Goal: Find specific page/section: Find specific page/section

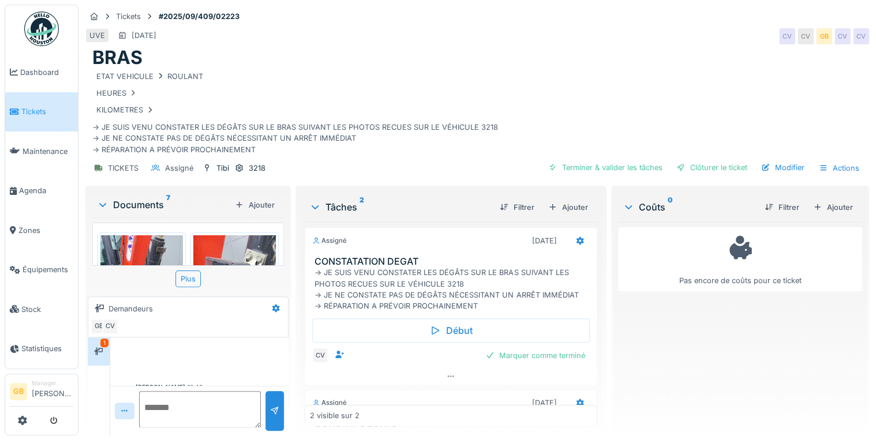
scroll to position [32, 0]
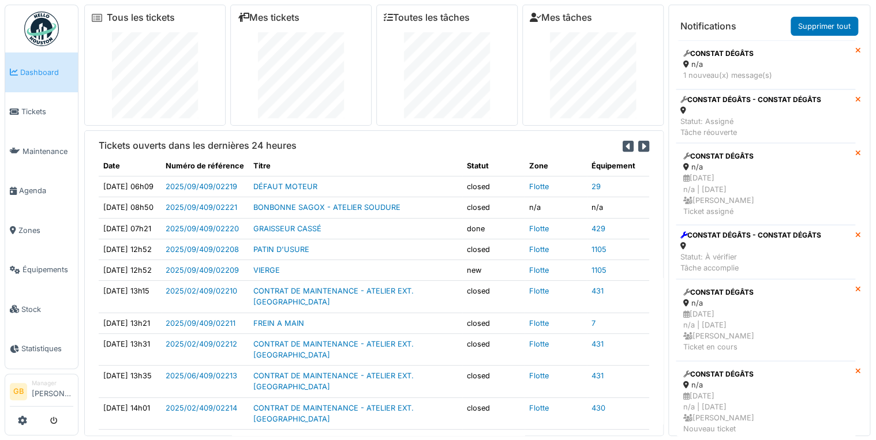
scroll to position [257, 0]
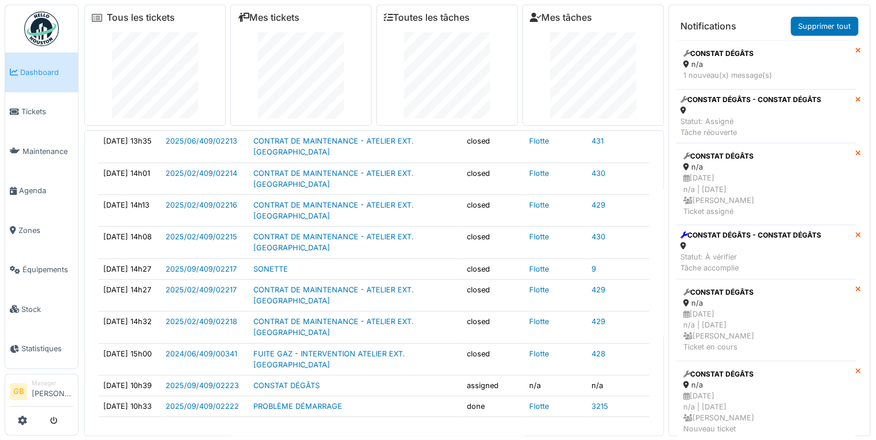
click at [35, 72] on span "Dashboard" at bounding box center [46, 72] width 53 height 11
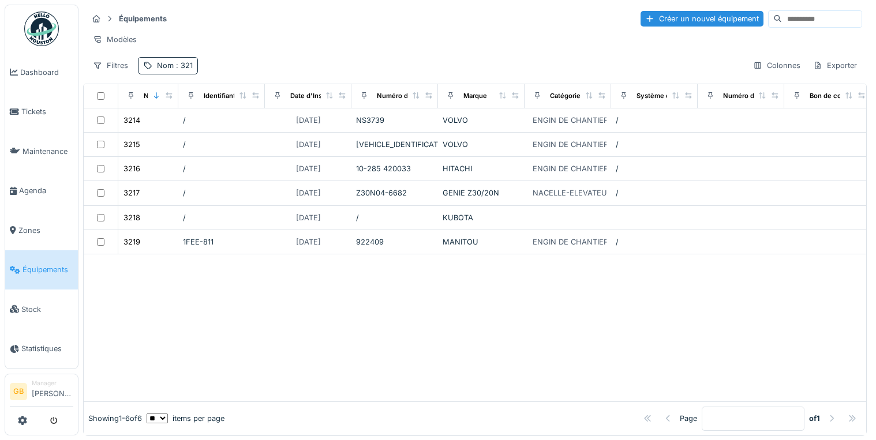
scroll to position [7, 0]
click at [47, 18] on img at bounding box center [41, 29] width 35 height 35
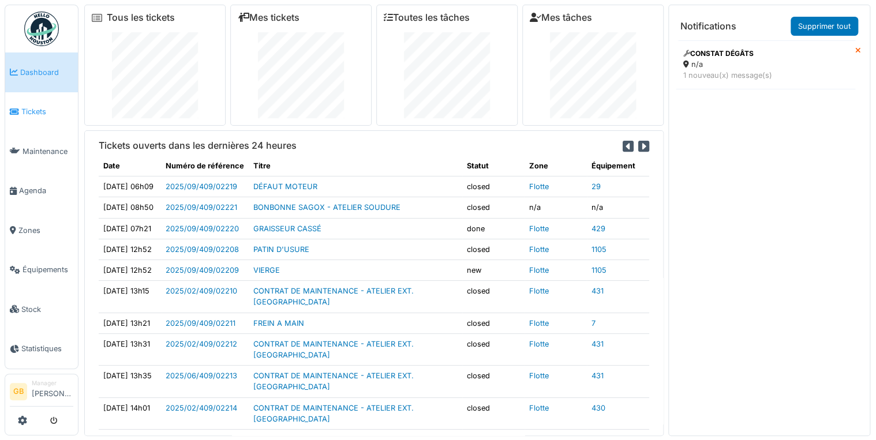
click at [25, 108] on span "Tickets" at bounding box center [47, 111] width 52 height 11
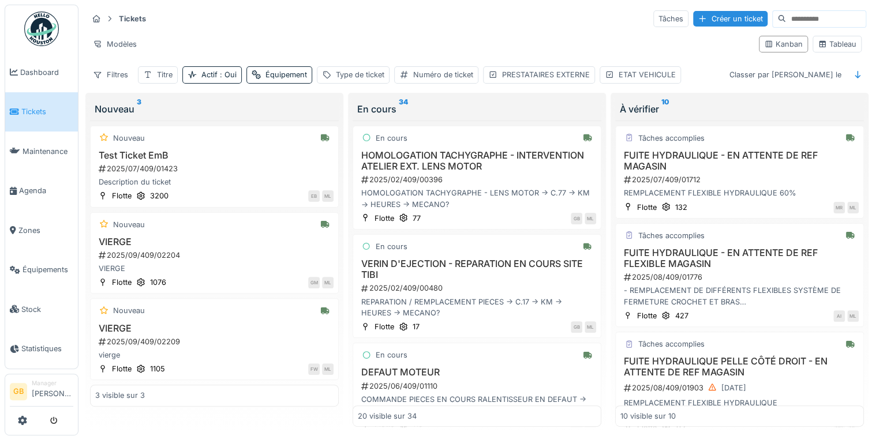
click at [569, 36] on div "Modèles" at bounding box center [419, 44] width 662 height 17
click at [201, 84] on div "Tickets Tâches Créer un ticket Modèles Kanban Tableau Filtres Titre Actif : Oui…" at bounding box center [476, 47] width 787 height 84
click at [206, 74] on div "Actif : Oui" at bounding box center [218, 74] width 35 height 11
click at [271, 40] on div "Modèles" at bounding box center [419, 44] width 662 height 17
